Goal: Information Seeking & Learning: Understand process/instructions

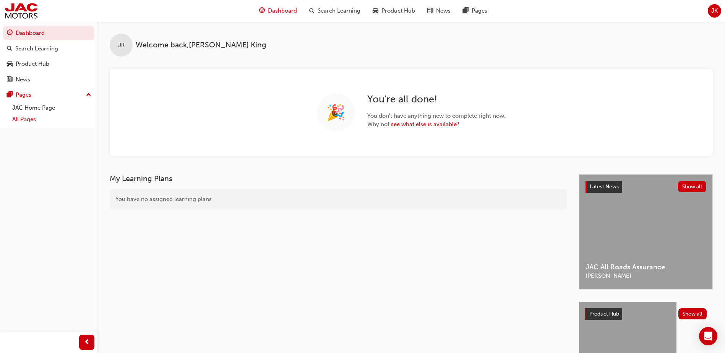
click at [24, 118] on link "All Pages" at bounding box center [51, 119] width 85 height 12
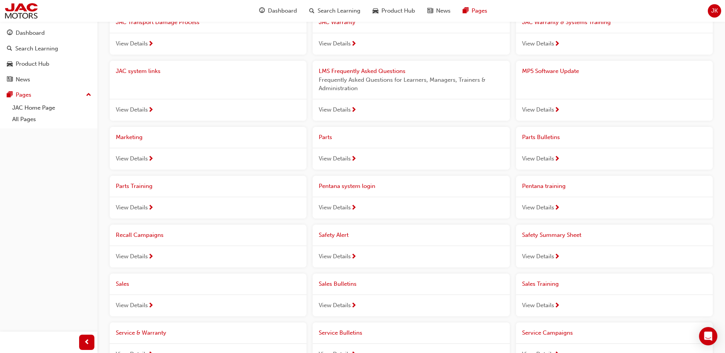
scroll to position [229, 0]
click at [363, 208] on span "View Details" at bounding box center [538, 206] width 32 height 9
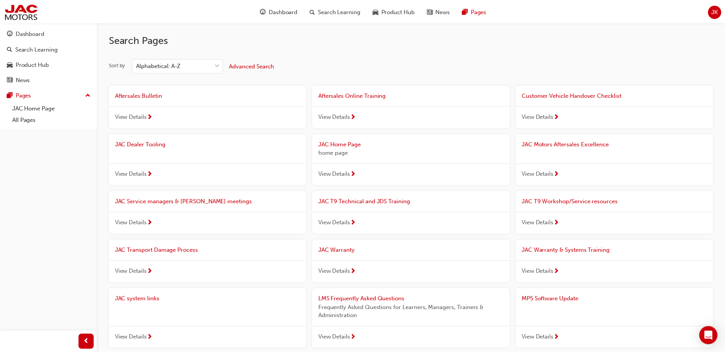
scroll to position [229, 0]
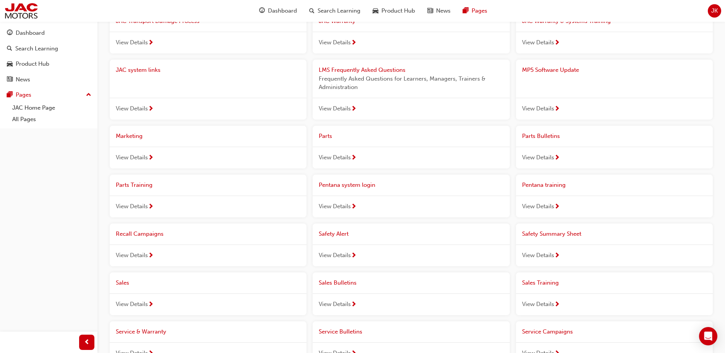
click at [336, 153] on span "View Details" at bounding box center [335, 157] width 32 height 9
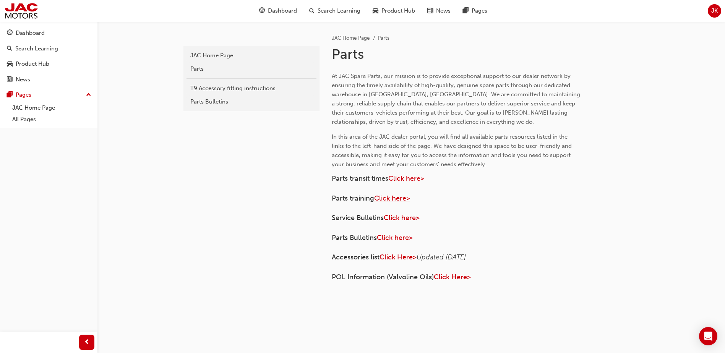
click at [363, 198] on span "Click here>" at bounding box center [392, 198] width 36 height 8
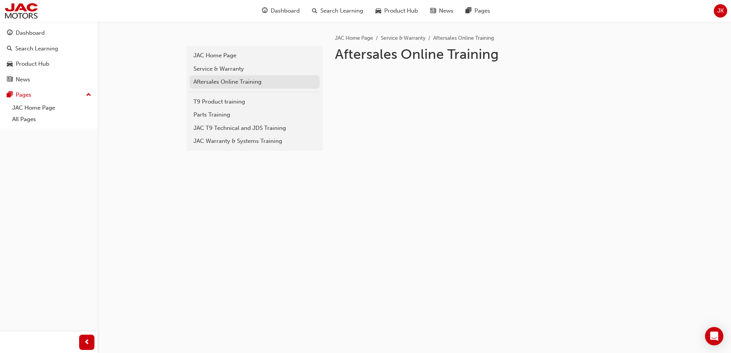
click at [233, 81] on div "Aftersales Online Training" at bounding box center [254, 82] width 122 height 9
click at [228, 101] on div "T9 Product training" at bounding box center [254, 101] width 122 height 9
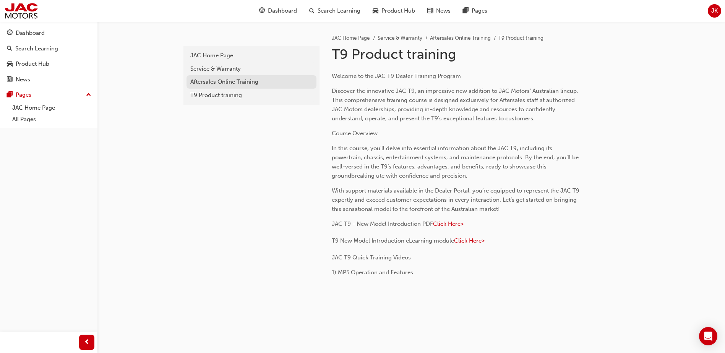
click at [224, 82] on div "Aftersales Online Training" at bounding box center [251, 82] width 122 height 9
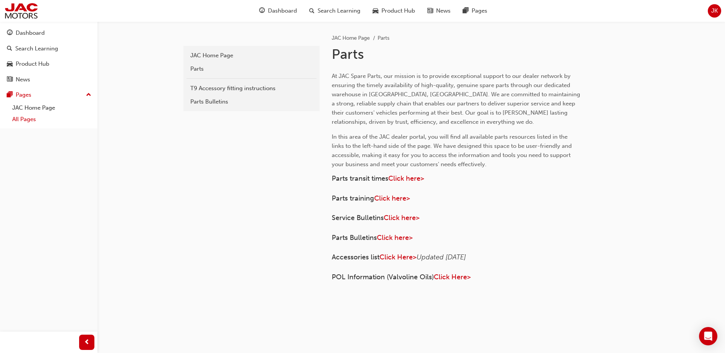
click at [21, 117] on link "All Pages" at bounding box center [51, 119] width 85 height 12
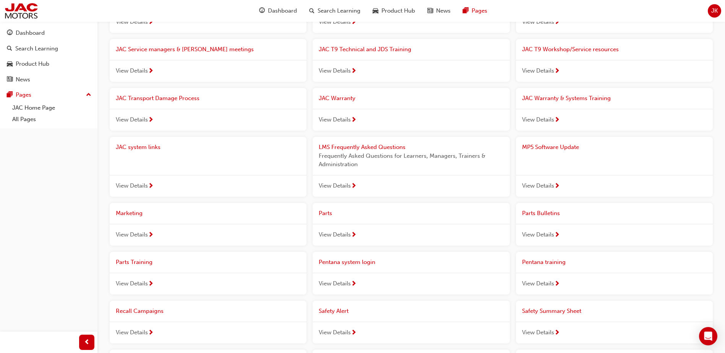
scroll to position [153, 0]
click at [338, 235] on span "View Details" at bounding box center [335, 234] width 32 height 9
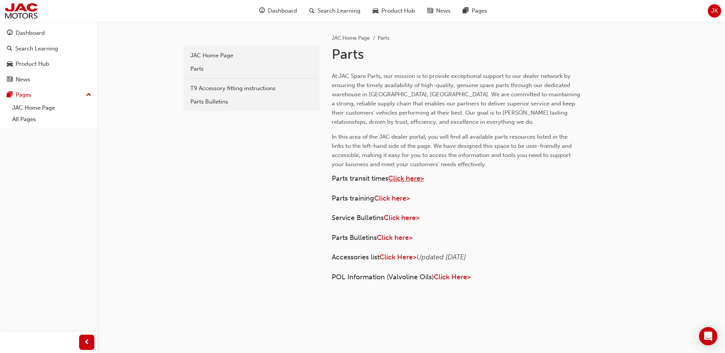
click at [409, 182] on span "Click here>" at bounding box center [406, 178] width 36 height 8
click at [403, 198] on span "Click here>" at bounding box center [392, 198] width 36 height 8
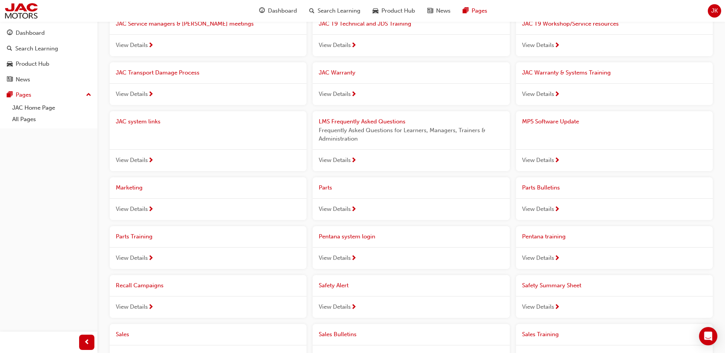
scroll to position [191, 0]
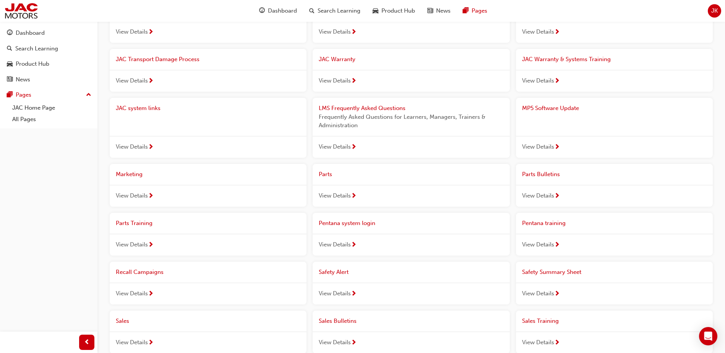
click at [537, 243] on span "View Details" at bounding box center [538, 244] width 32 height 9
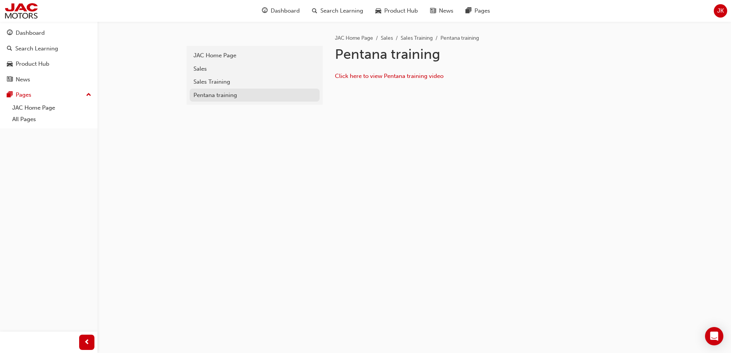
click at [204, 94] on div "Pentana training" at bounding box center [254, 95] width 122 height 9
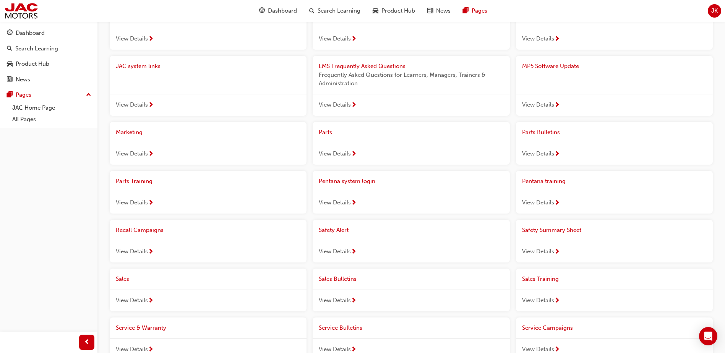
scroll to position [229, 0]
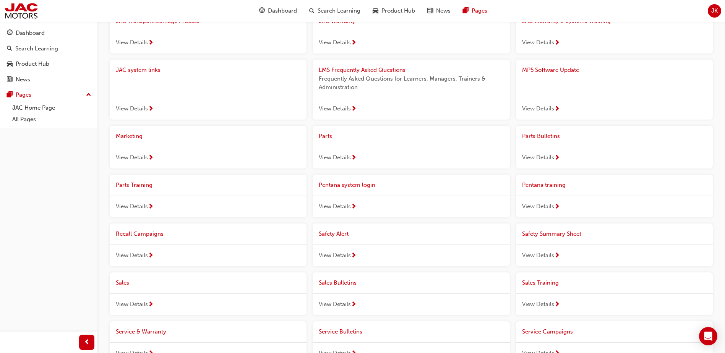
click at [332, 206] on span "View Details" at bounding box center [335, 206] width 32 height 9
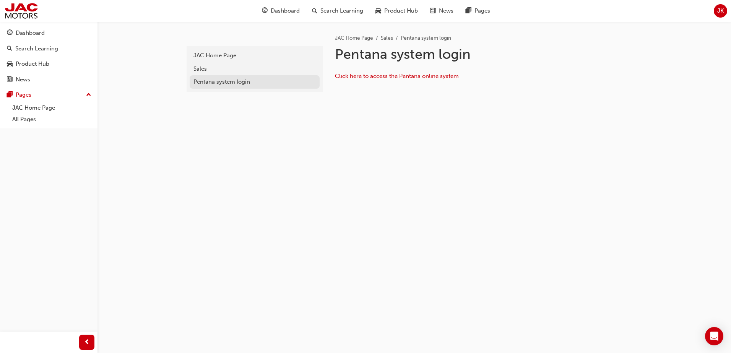
click at [223, 79] on div "Pentana system login" at bounding box center [254, 82] width 122 height 9
click at [203, 71] on div "Sales" at bounding box center [254, 69] width 122 height 9
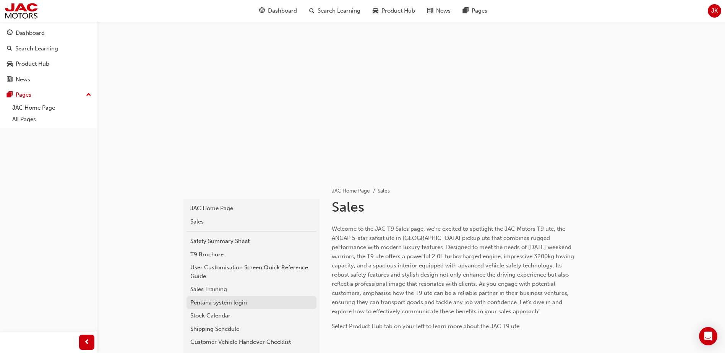
click at [233, 299] on div "Pentana system login" at bounding box center [251, 302] width 122 height 9
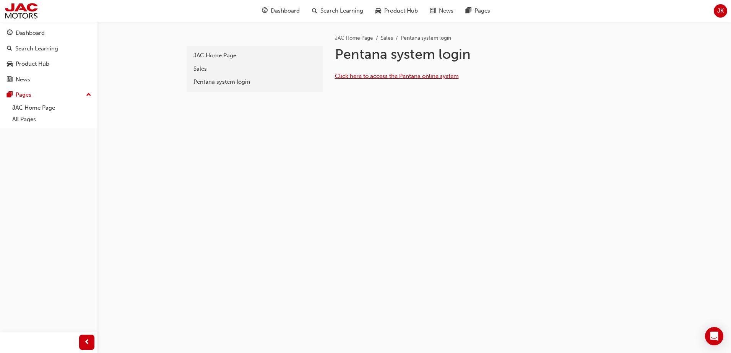
click at [396, 75] on span "Click here to access the Pentana online system" at bounding box center [397, 76] width 124 height 7
click at [31, 117] on link "All Pages" at bounding box center [51, 119] width 85 height 12
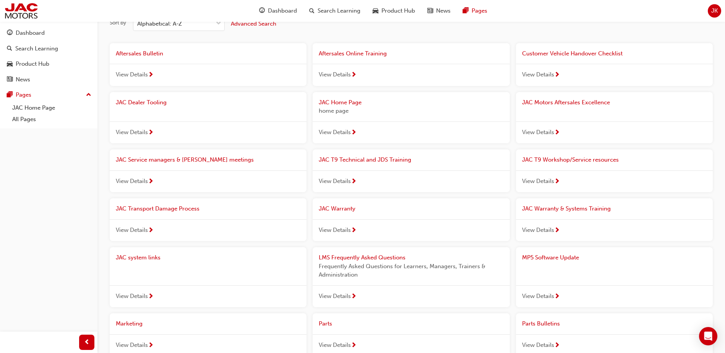
scroll to position [115, 0]
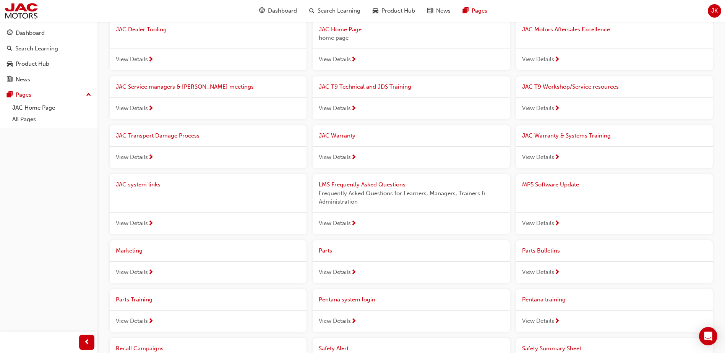
click at [332, 263] on div "View Details" at bounding box center [411, 272] width 197 height 22
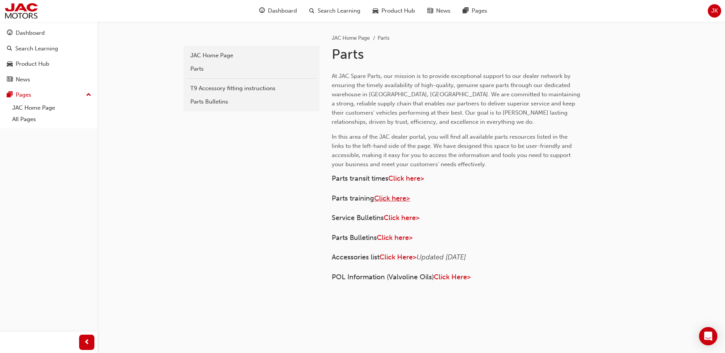
click at [402, 199] on span "Click here>" at bounding box center [392, 198] width 36 height 8
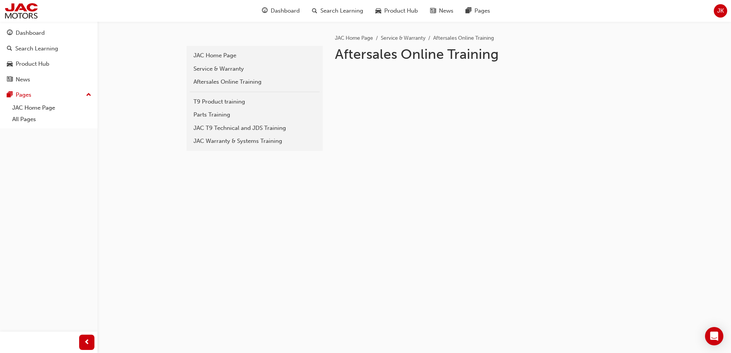
click at [402, 65] on div "Aftersales Online Training" at bounding box center [483, 56] width 297 height 20
drag, startPoint x: 402, startPoint y: 65, endPoint x: 392, endPoint y: 80, distance: 18.0
click at [392, 80] on p "﻿" at bounding box center [459, 75] width 248 height 9
click at [217, 116] on div "Parts Training" at bounding box center [254, 114] width 122 height 9
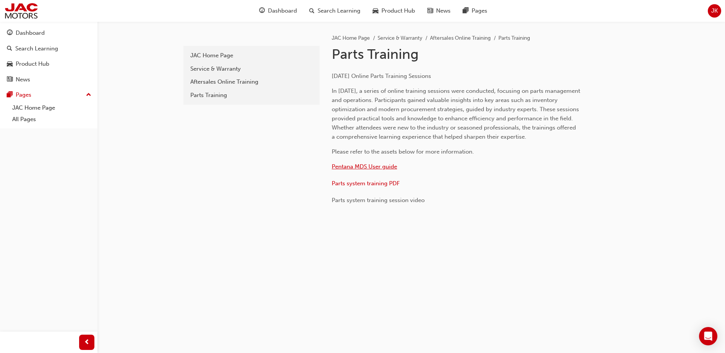
click at [371, 170] on span "Pentana MDS User guide" at bounding box center [364, 166] width 65 height 7
